Goal: Obtain resource: Download file/media

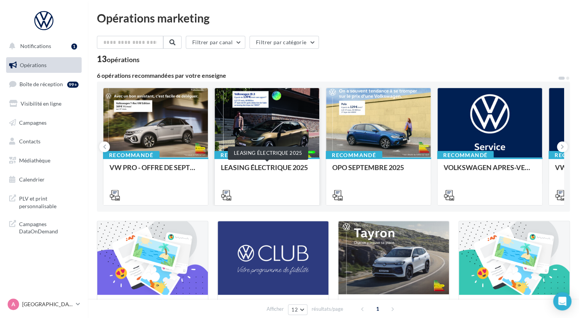
scroll to position [76, 0]
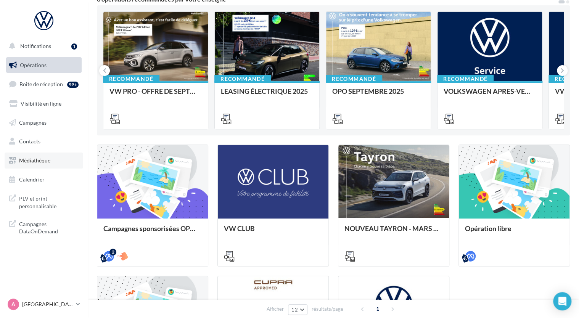
click at [30, 164] on link "Médiathèque" at bounding box center [44, 161] width 79 height 16
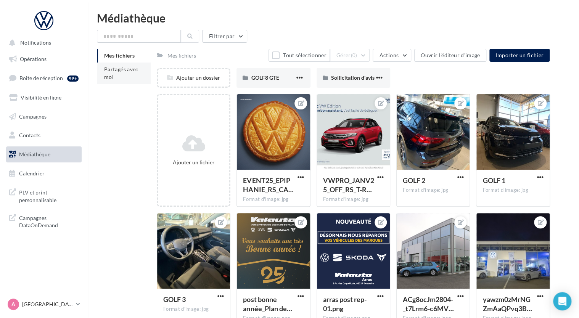
click at [107, 77] on span "Partagés avec moi" at bounding box center [121, 73] width 34 height 14
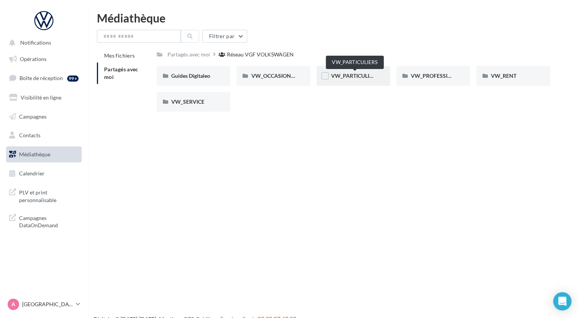
click at [360, 77] on span "VW_PARTICULIERS" at bounding box center [355, 76] width 48 height 6
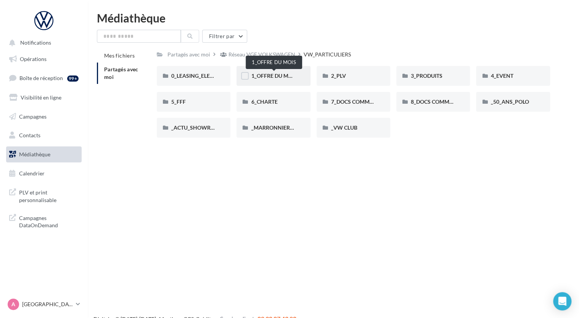
click at [284, 75] on span "1_OFFRE DU MOIS" at bounding box center [274, 76] width 46 height 6
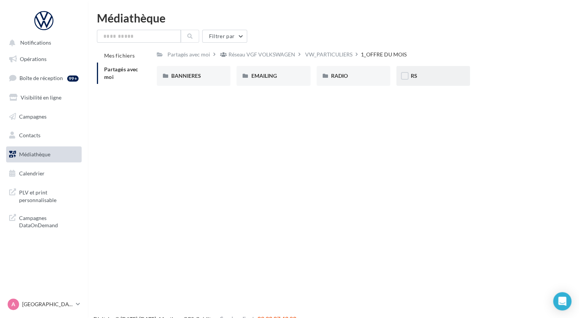
click at [416, 76] on span "RS" at bounding box center [414, 76] width 6 height 6
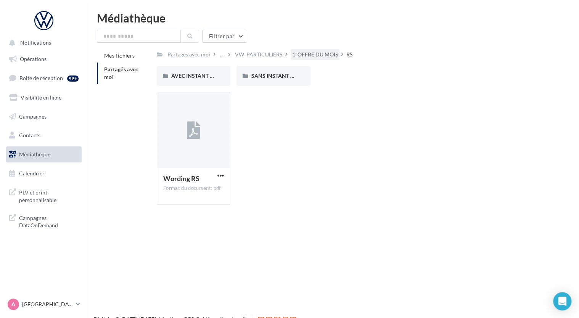
click at [311, 52] on div "1_OFFRE DU MOIS" at bounding box center [315, 55] width 46 height 8
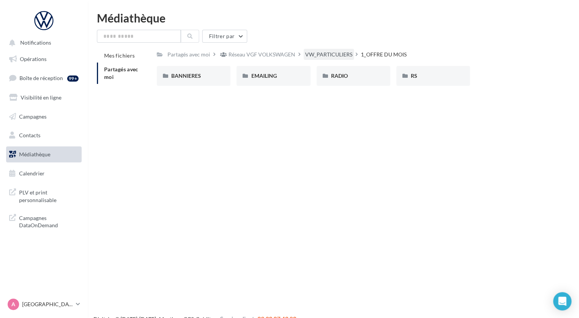
click at [317, 55] on div "VW_PARTICULIERS" at bounding box center [328, 55] width 47 height 8
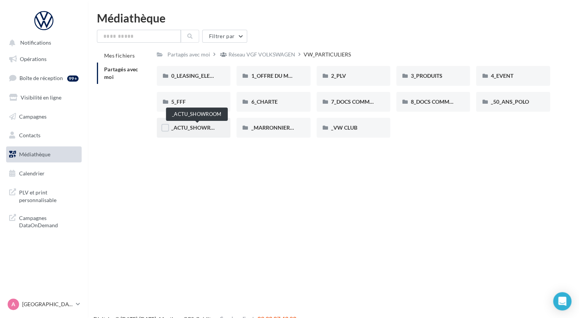
click at [202, 125] on span "_ACTU_SHOWROOM" at bounding box center [197, 127] width 53 height 6
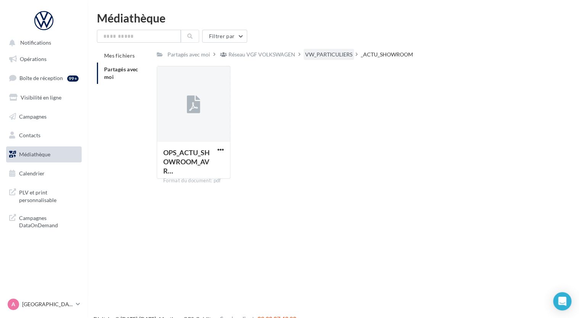
click at [328, 50] on div "VW_PARTICULIERS" at bounding box center [329, 54] width 50 height 11
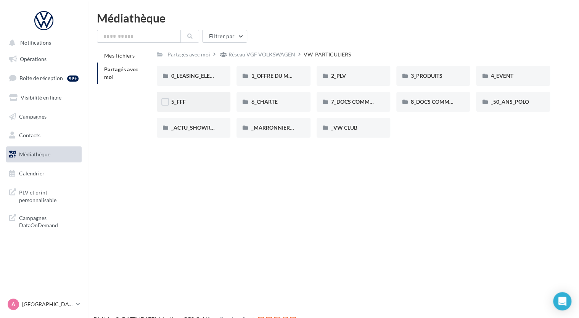
click at [191, 103] on div "5_FFF" at bounding box center [193, 102] width 45 height 8
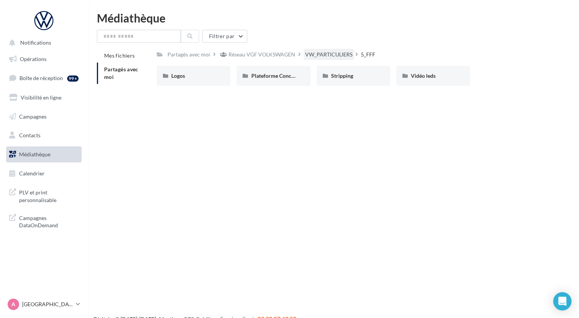
click at [336, 56] on div "VW_PARTICULIERS" at bounding box center [328, 55] width 47 height 8
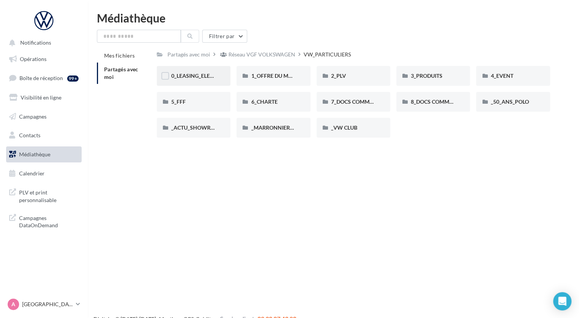
click at [190, 72] on div "0_LEASING_ELECTRIQUE" at bounding box center [193, 76] width 45 height 8
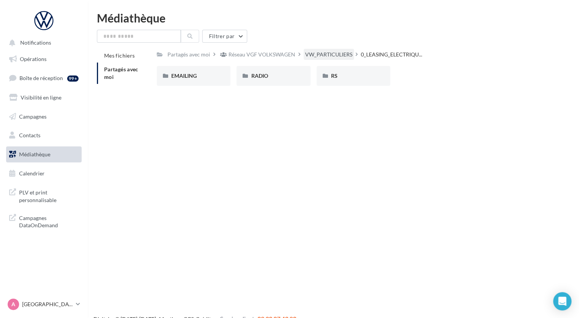
click at [323, 55] on div "VW_PARTICULIERS" at bounding box center [328, 55] width 47 height 8
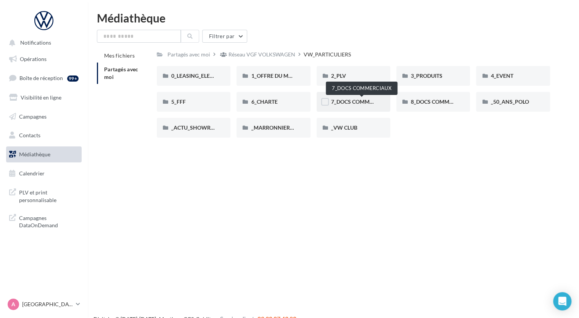
click at [359, 102] on span "7_DOCS COMMERCIAUX" at bounding box center [361, 101] width 61 height 6
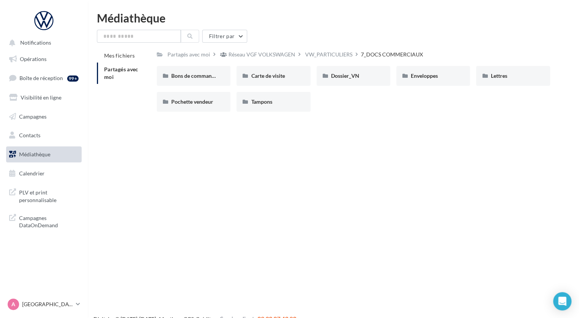
click at [350, 54] on div "VW_PARTICULIERS" at bounding box center [328, 55] width 47 height 8
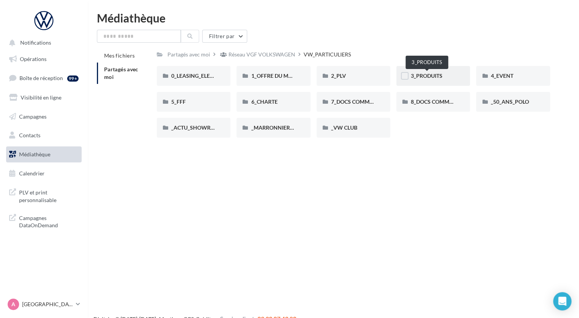
click at [420, 77] on span "3_PRODUITS" at bounding box center [427, 76] width 32 height 6
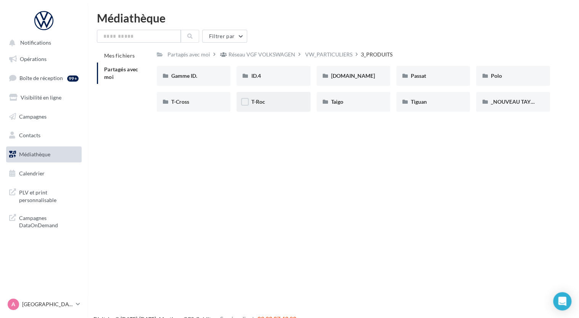
click at [272, 106] on div "T-Roc" at bounding box center [274, 102] width 74 height 20
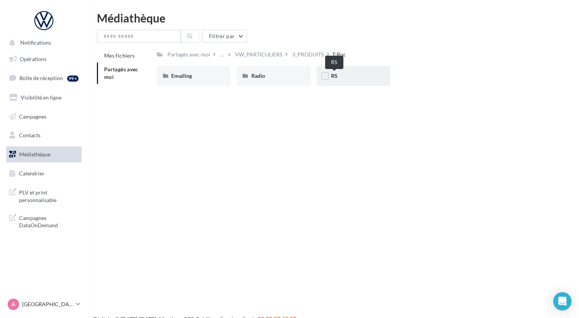
click at [336, 77] on span "RS" at bounding box center [334, 76] width 6 height 6
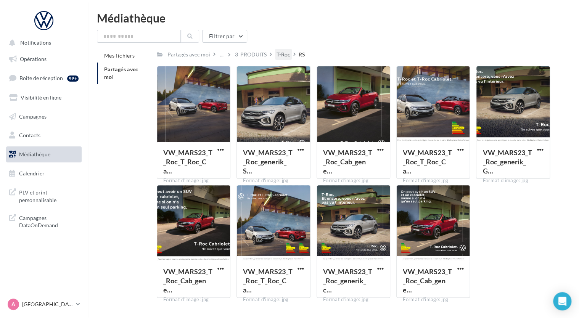
click at [275, 51] on div "T-Roc" at bounding box center [283, 54] width 17 height 11
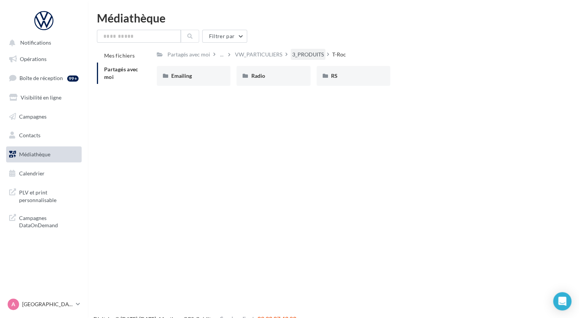
click at [294, 51] on div "3_PRODUITS" at bounding box center [308, 55] width 32 height 8
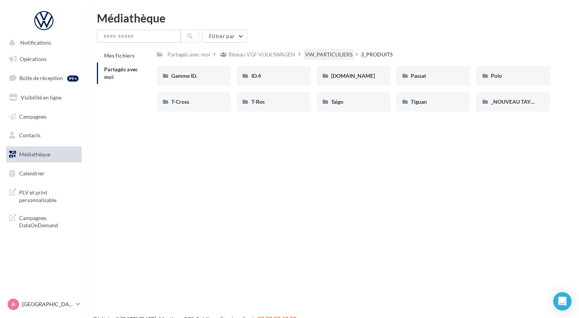
click at [329, 54] on div "VW_PARTICULIERS" at bounding box center [328, 55] width 47 height 8
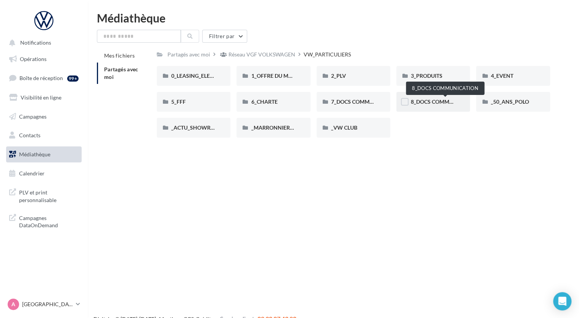
click at [432, 100] on span "8_DOCS COMMUNICATION" at bounding box center [445, 101] width 68 height 6
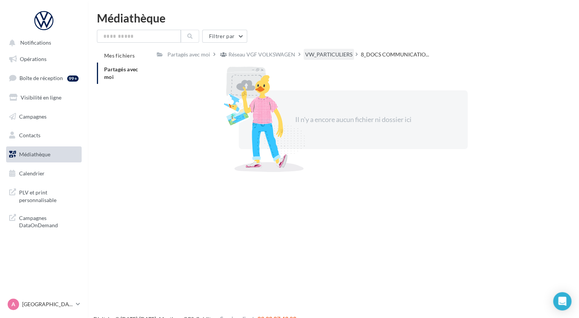
click at [327, 55] on div "VW_PARTICULIERS" at bounding box center [328, 55] width 47 height 8
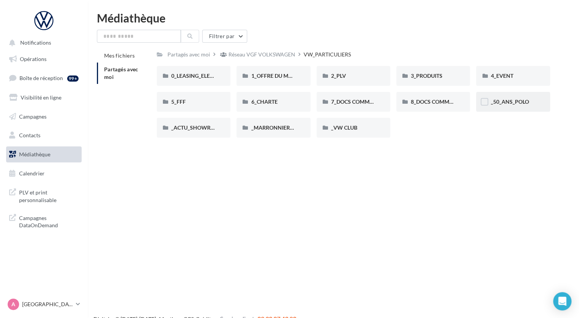
click at [507, 105] on div "_50_ANS_POLO" at bounding box center [513, 102] width 45 height 8
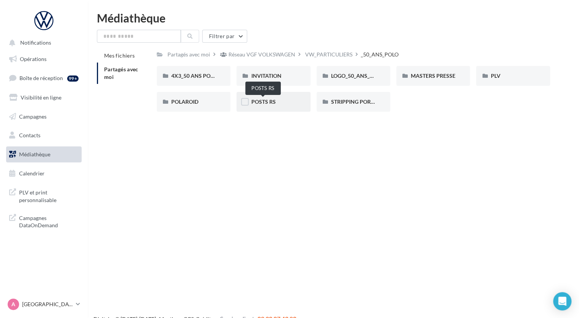
click at [266, 102] on span "POSTS RS" at bounding box center [263, 101] width 24 height 6
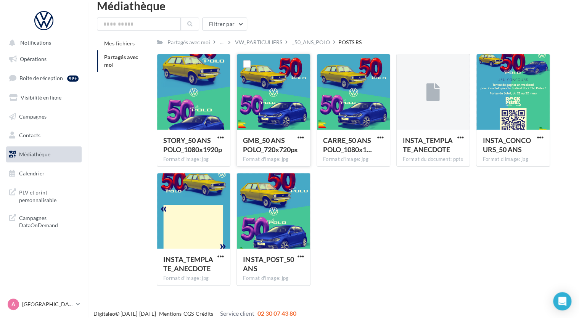
scroll to position [19, 0]
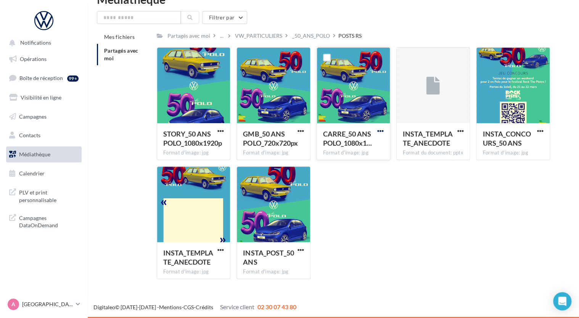
click at [380, 129] on span "button" at bounding box center [380, 131] width 6 height 6
click at [355, 144] on button "Télécharger" at bounding box center [347, 146] width 76 height 20
click at [567, 31] on div "Mes fichiers Partagés avec moi Partagés avec moi ... VW_PARTICULIERS _50_ANS_PO…" at bounding box center [336, 157] width 479 height 255
click at [319, 34] on div "_50_ANS_POLO" at bounding box center [311, 36] width 38 height 8
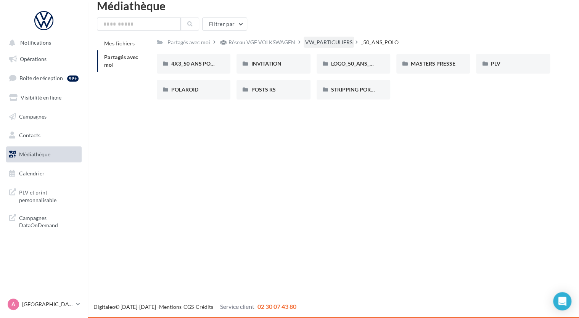
click at [319, 40] on div "VW_PARTICULIERS" at bounding box center [328, 43] width 47 height 8
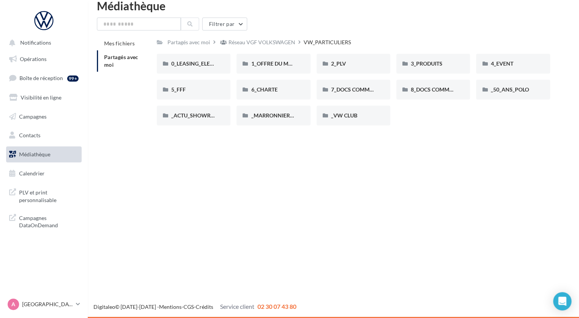
click at [319, 40] on div "VW_PARTICULIERS" at bounding box center [327, 43] width 47 height 8
click at [506, 64] on span "4_EVENT" at bounding box center [502, 63] width 23 height 6
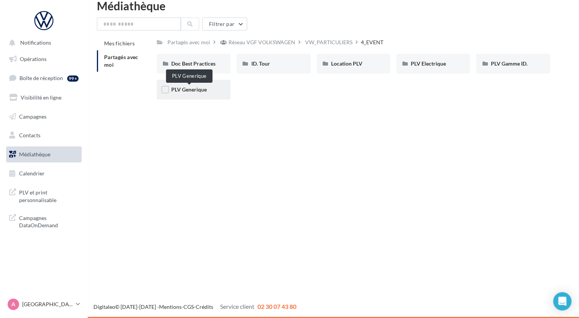
click at [202, 87] on span "PLV Generique" at bounding box center [188, 89] width 35 height 6
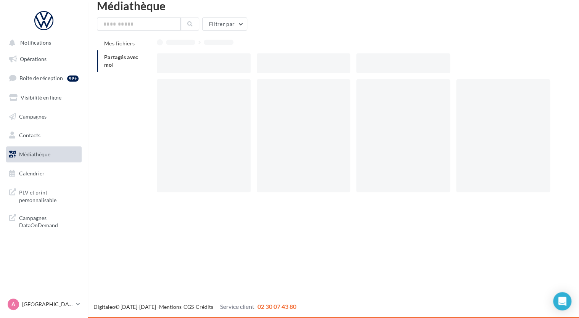
scroll to position [19, 0]
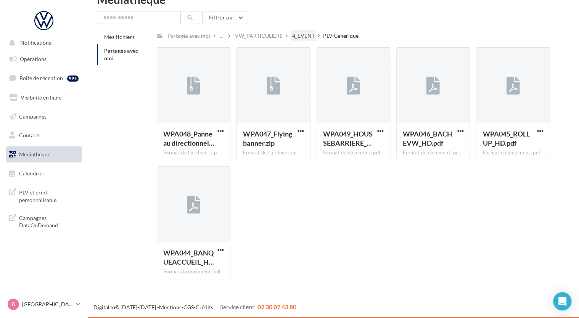
click at [301, 34] on div "4_EVENT" at bounding box center [303, 36] width 23 height 8
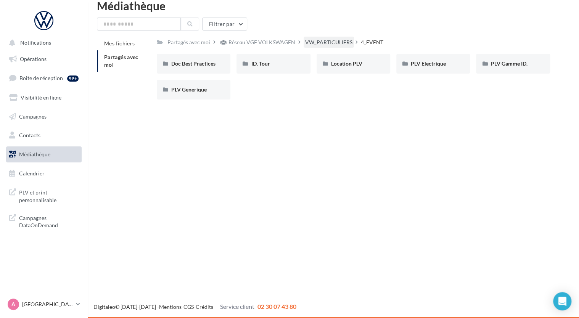
click at [329, 42] on div "VW_PARTICULIERS" at bounding box center [328, 43] width 47 height 8
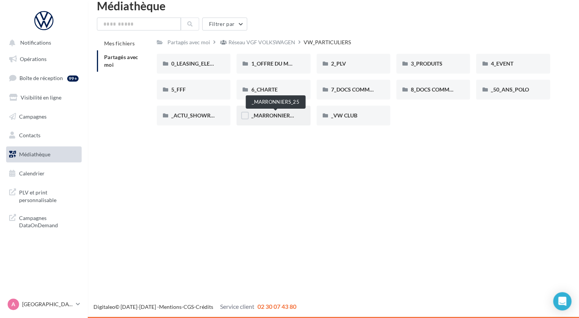
click at [269, 114] on span "_MARRONNIERS_25" at bounding box center [276, 115] width 50 height 6
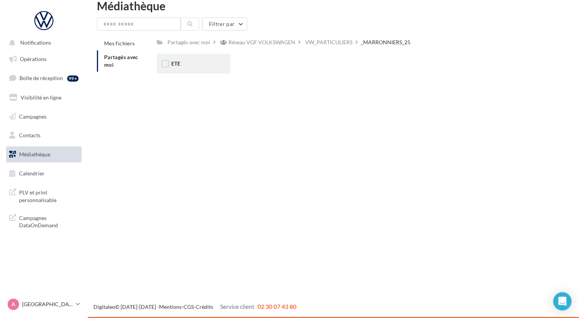
click at [194, 63] on div "ETE" at bounding box center [193, 64] width 45 height 8
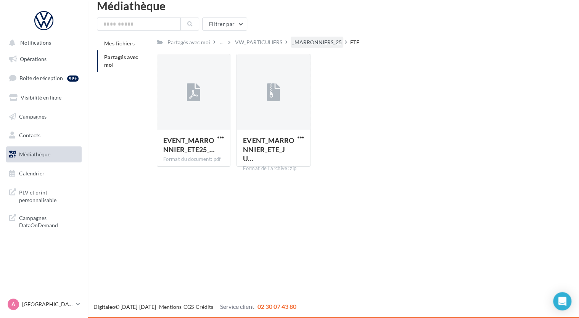
click at [322, 42] on div "_MARRONNIERS_25" at bounding box center [317, 43] width 50 height 8
